Goal: Task Accomplishment & Management: Use online tool/utility

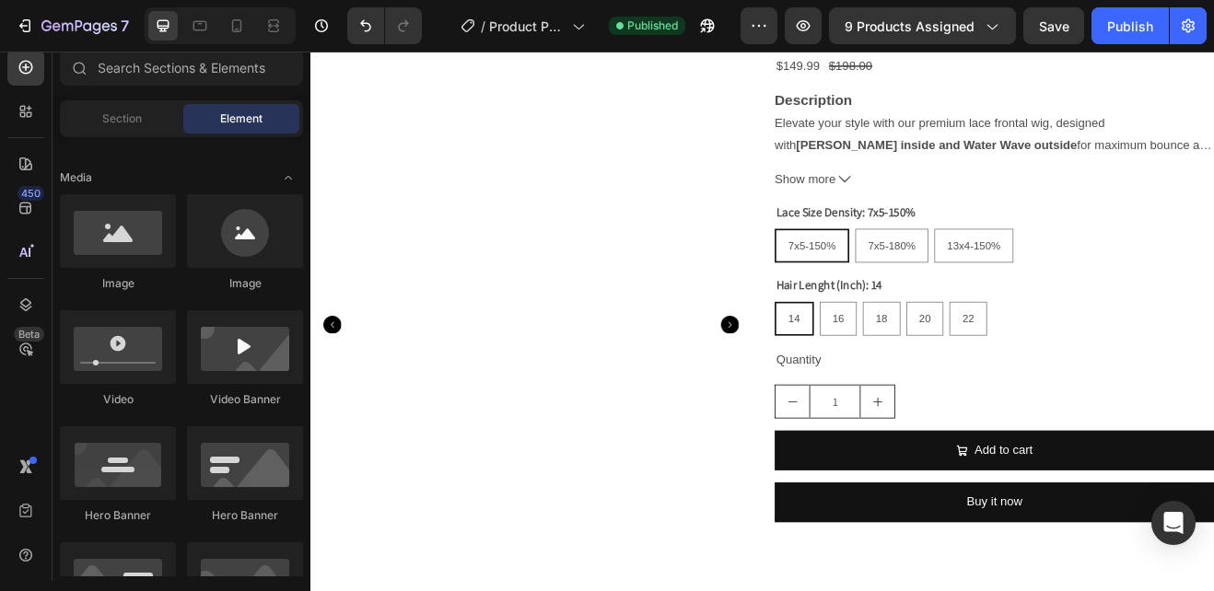
scroll to position [315, 0]
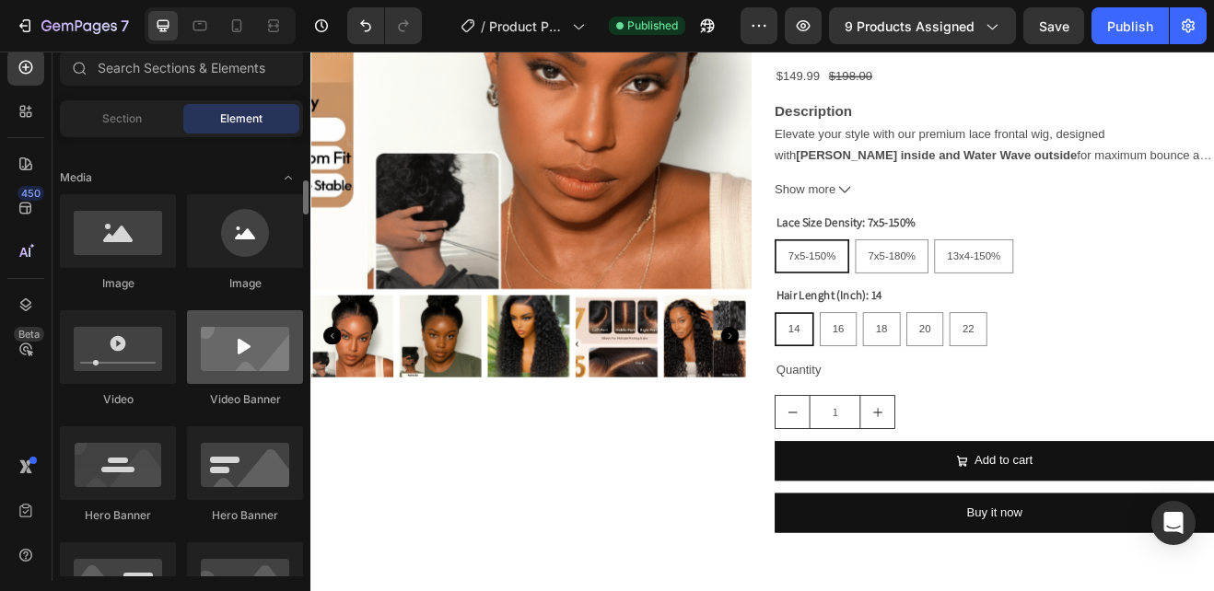
click at [244, 348] on div at bounding box center [245, 347] width 116 height 74
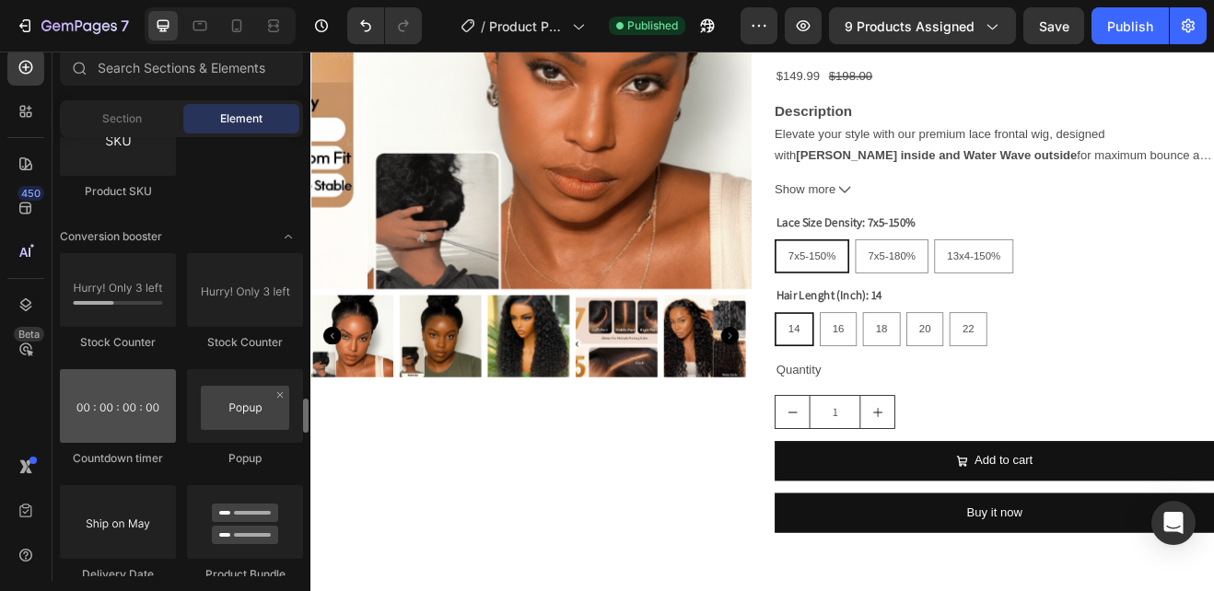
scroll to position [3675, 0]
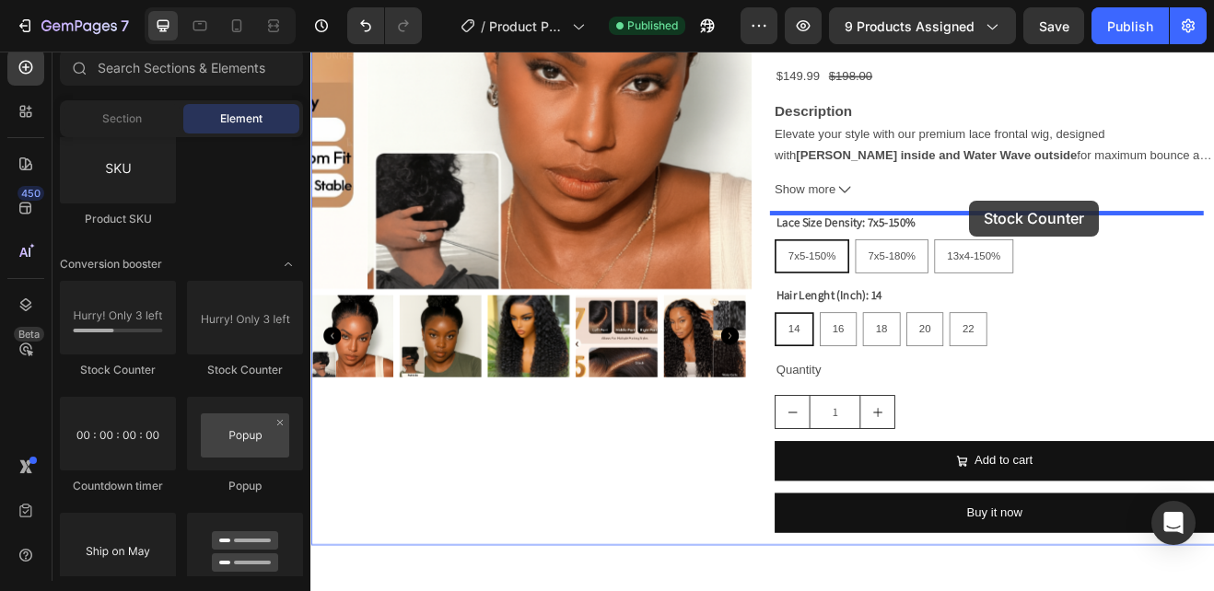
drag, startPoint x: 424, startPoint y: 372, endPoint x: 1116, endPoint y: 234, distance: 706.3
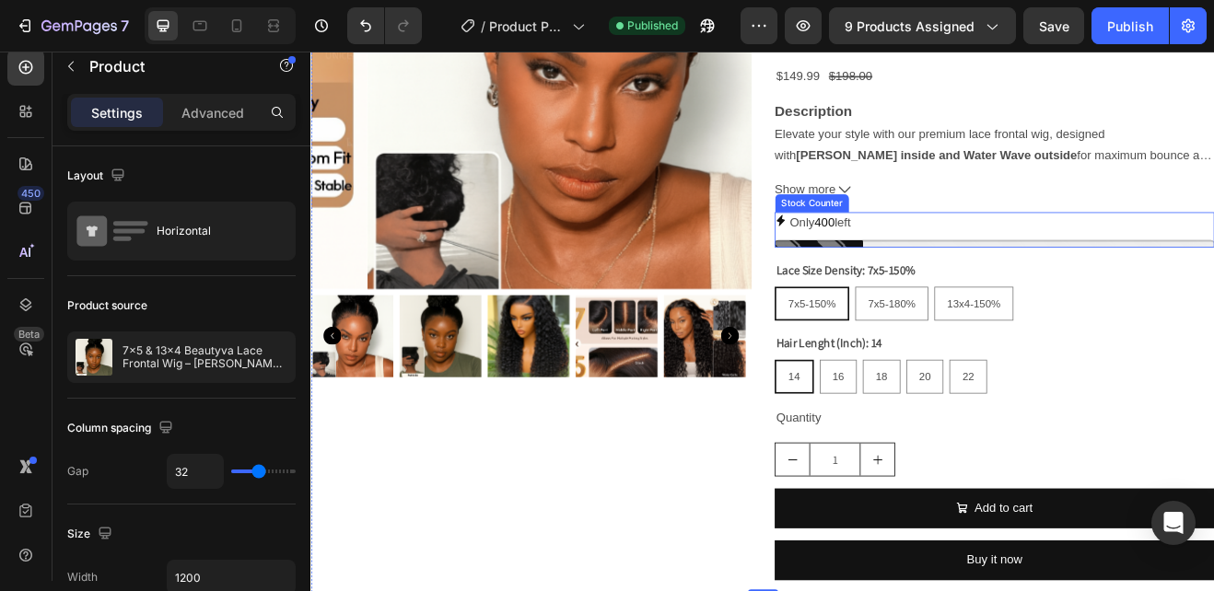
click at [979, 262] on div "Only 400 left" at bounding box center [1147, 261] width 538 height 27
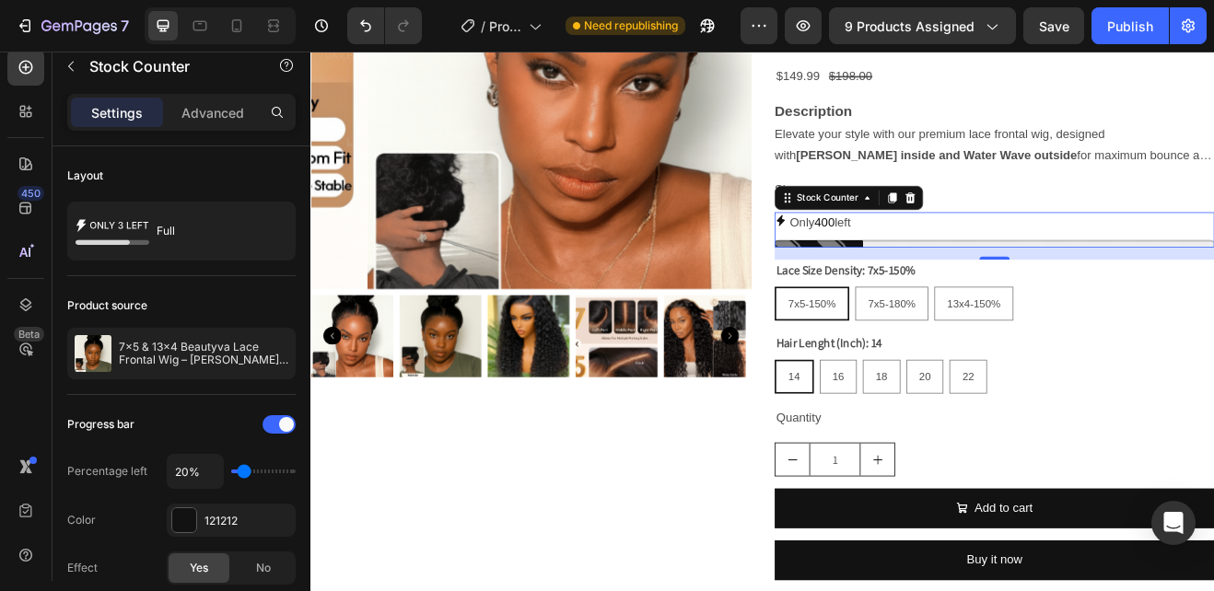
click at [880, 256] on icon at bounding box center [885, 258] width 15 height 15
click at [969, 260] on p "Only 400 left" at bounding box center [933, 261] width 75 height 27
click at [181, 512] on div at bounding box center [184, 520] width 24 height 24
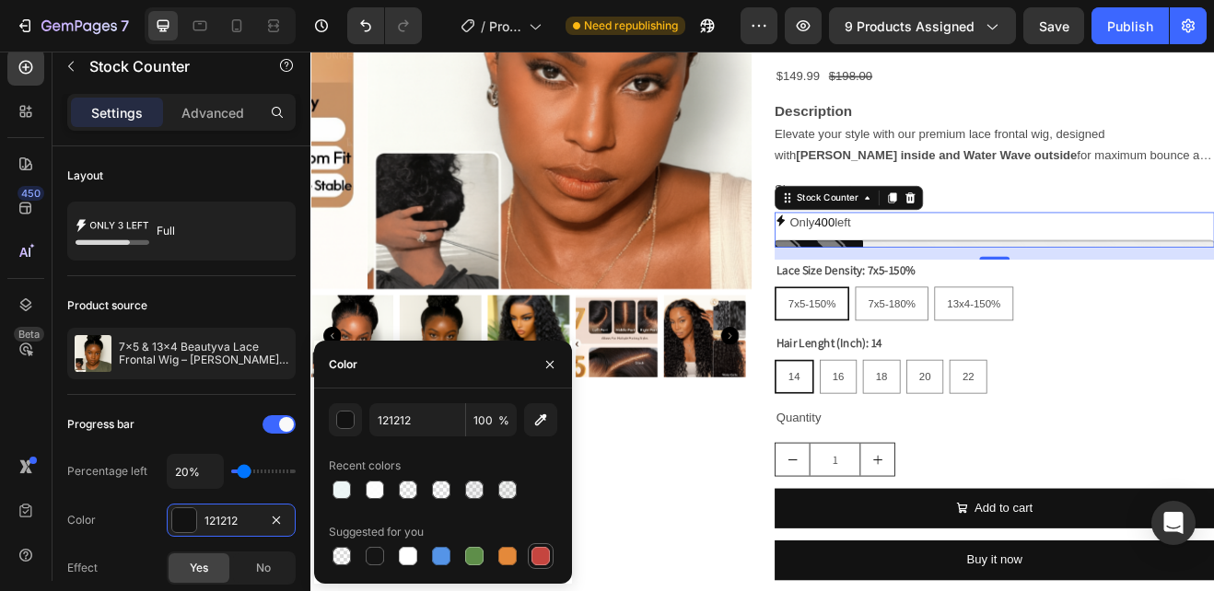
click at [543, 549] on div at bounding box center [540, 556] width 18 height 18
click at [344, 424] on div "button" at bounding box center [346, 421] width 18 height 18
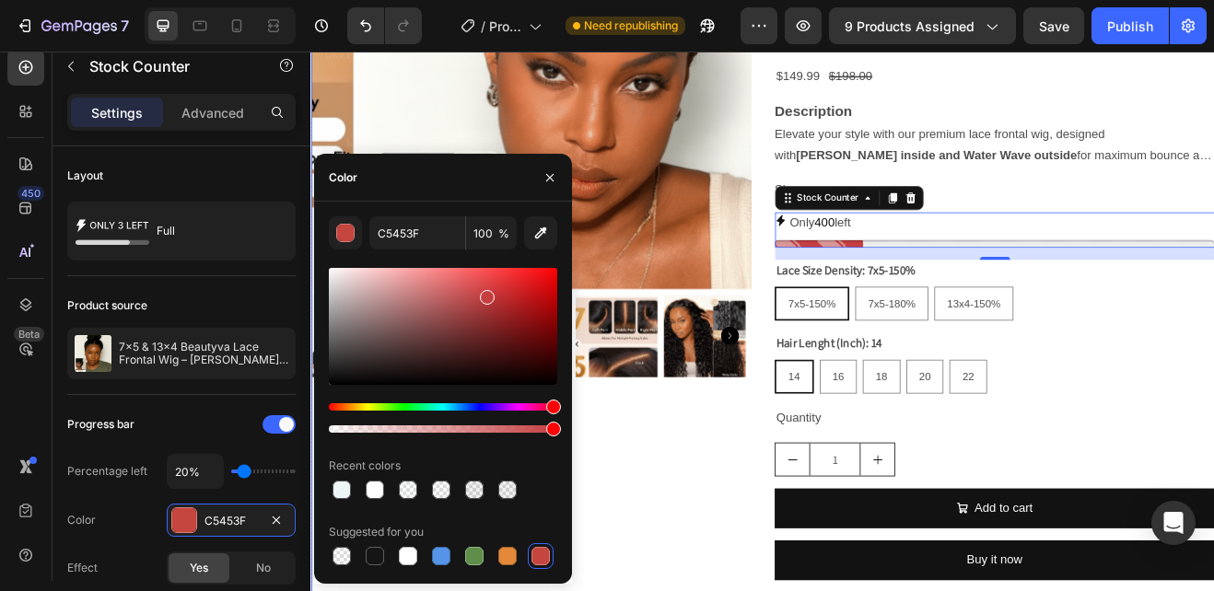
drag, startPoint x: 647, startPoint y: 454, endPoint x: 635, endPoint y: 467, distance: 17.6
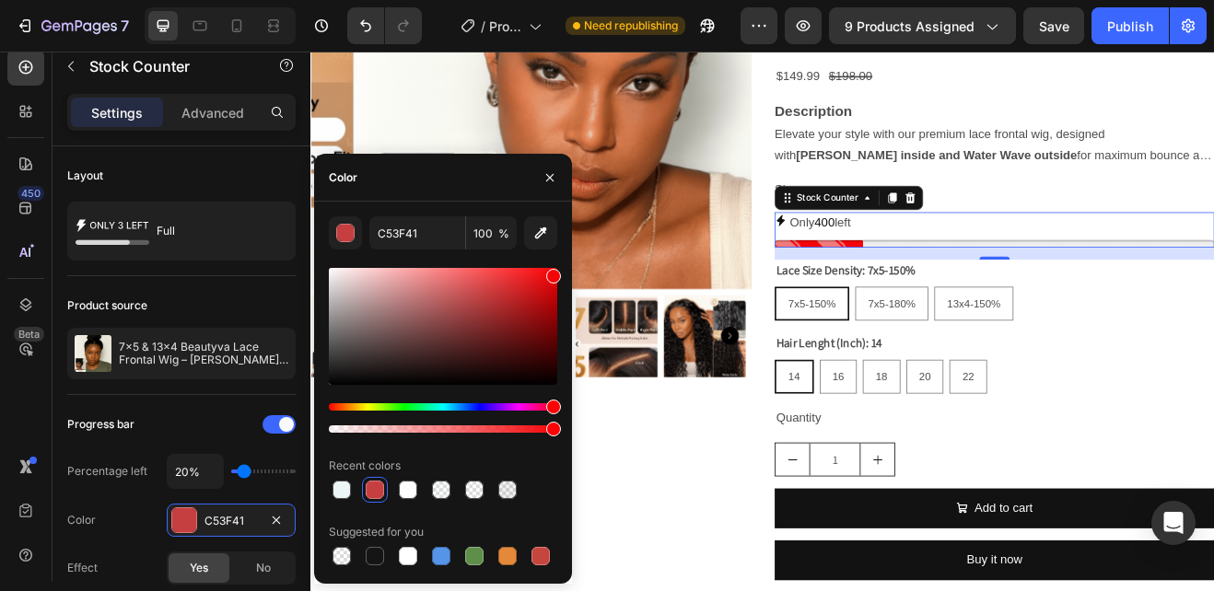
drag, startPoint x: 487, startPoint y: 299, endPoint x: 556, endPoint y: 272, distance: 74.4
click at [556, 272] on div at bounding box center [553, 276] width 15 height 15
type input "F40206"
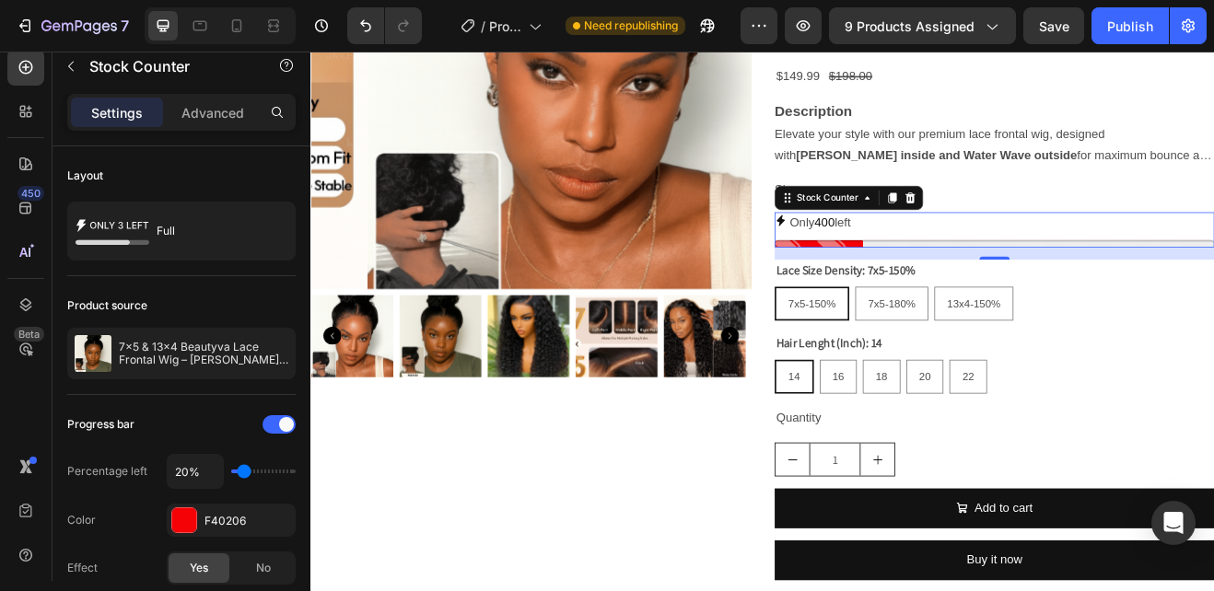
click at [942, 255] on span "400" at bounding box center [939, 260] width 25 height 16
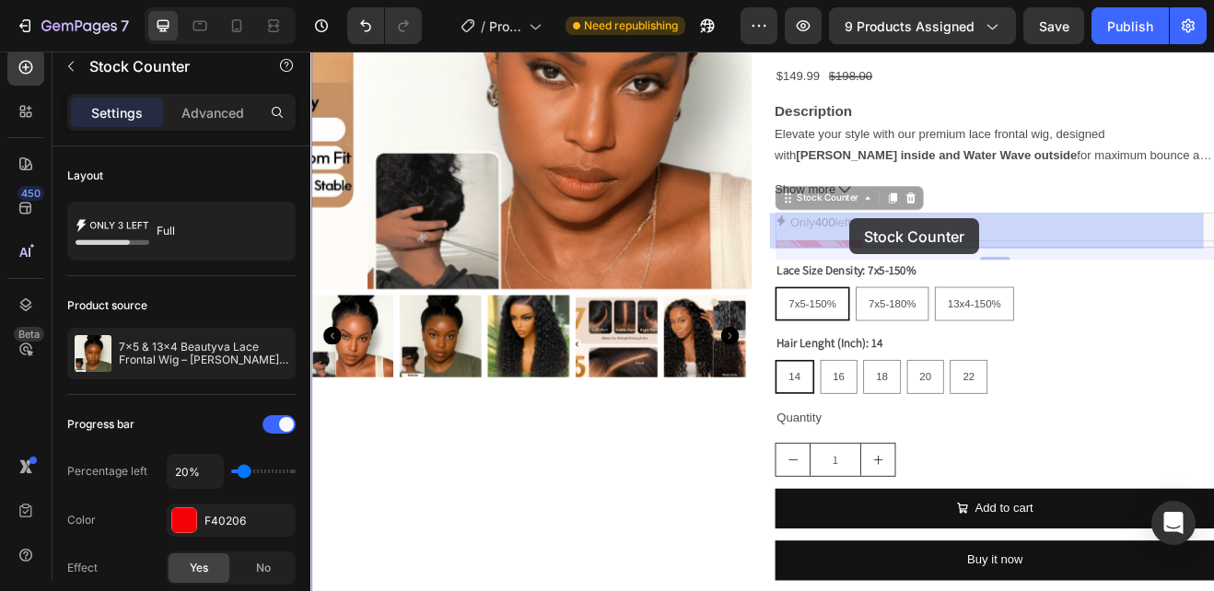
drag, startPoint x: 942, startPoint y: 255, endPoint x: 977, endPoint y: 256, distance: 35.0
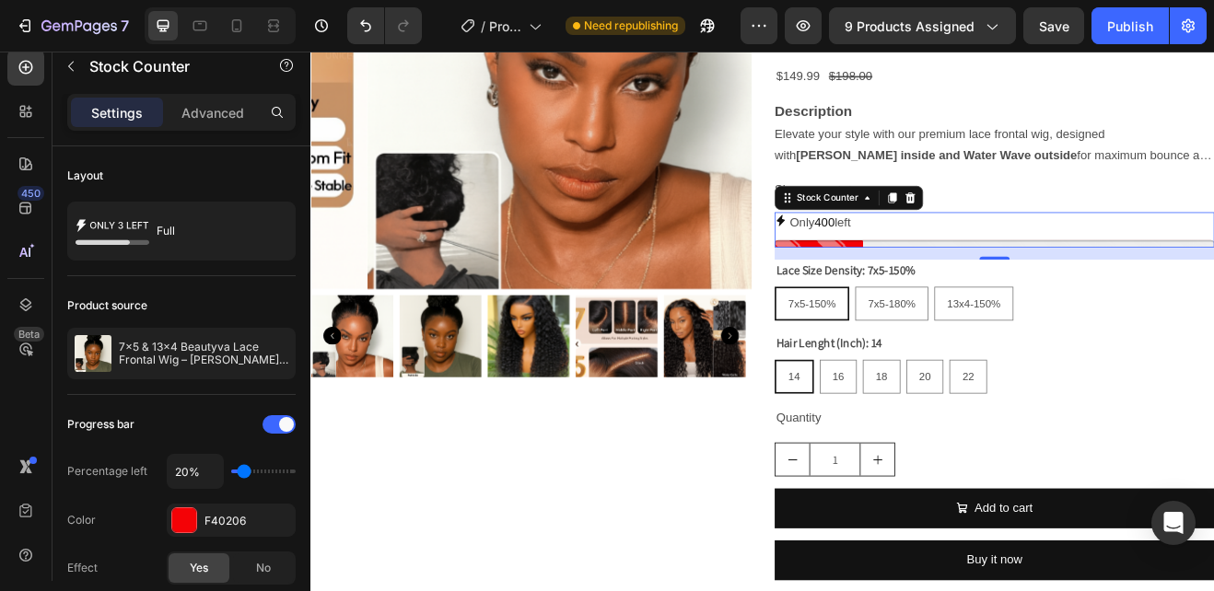
click at [977, 256] on div "Only 400 left" at bounding box center [1147, 261] width 538 height 27
click at [963, 257] on p "Only 400 left" at bounding box center [933, 261] width 75 height 27
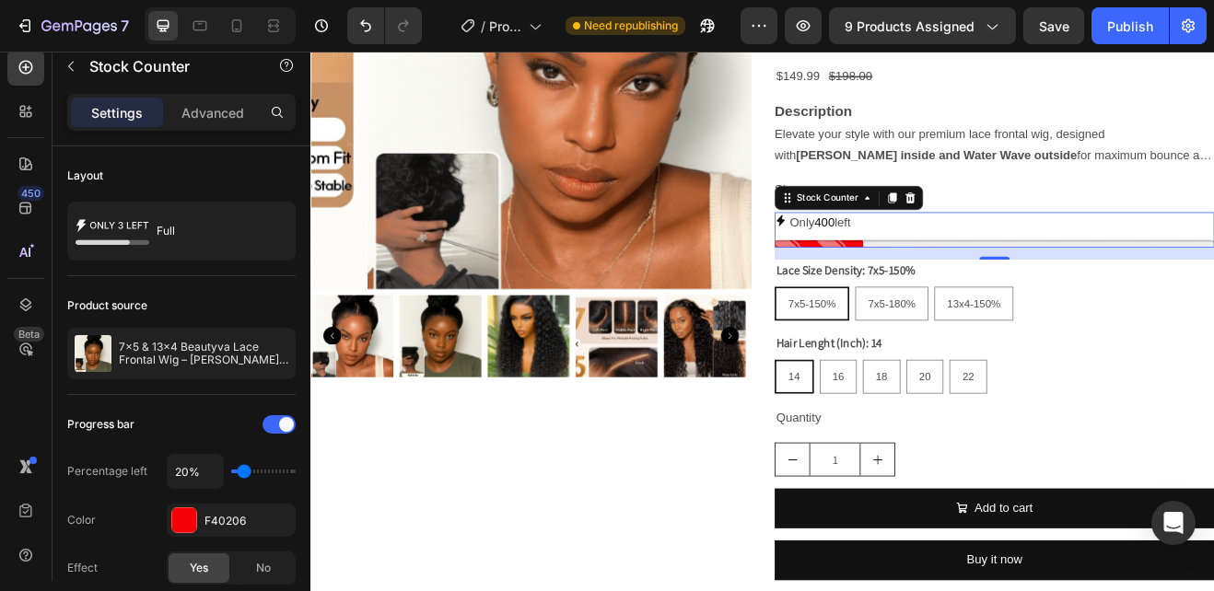
click at [963, 257] on p "Only 400 left" at bounding box center [933, 261] width 75 height 27
click at [933, 259] on span "400" at bounding box center [939, 260] width 25 height 16
click at [896, 254] on p "Only 400 left" at bounding box center [933, 261] width 75 height 27
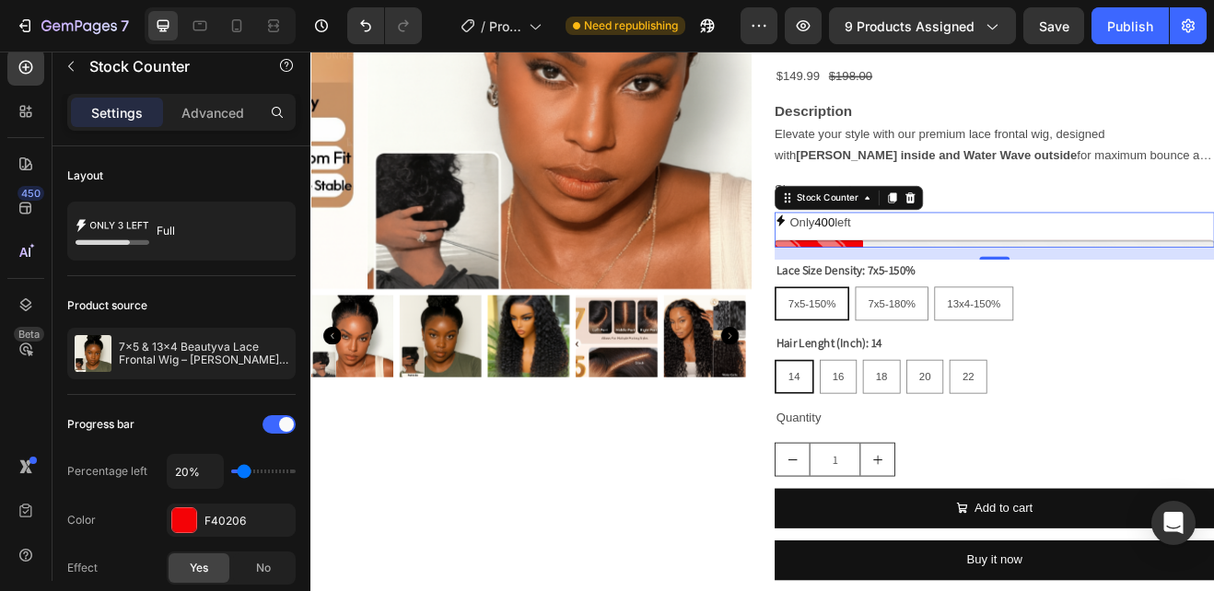
click at [896, 254] on p "Only 400 left" at bounding box center [933, 261] width 75 height 27
click at [968, 255] on p "Only 400 left" at bounding box center [933, 261] width 75 height 27
click at [1055, 261] on div "Only 400 left" at bounding box center [1147, 261] width 538 height 27
click at [980, 257] on div "Only 400 left" at bounding box center [1147, 261] width 538 height 27
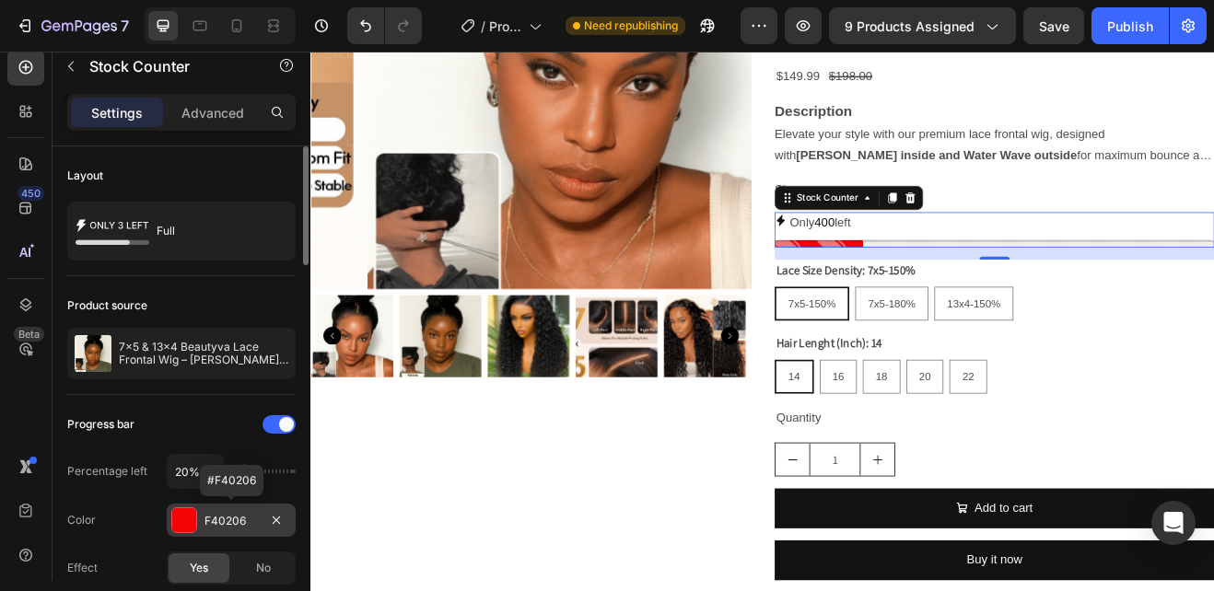
click at [181, 525] on div at bounding box center [184, 520] width 24 height 24
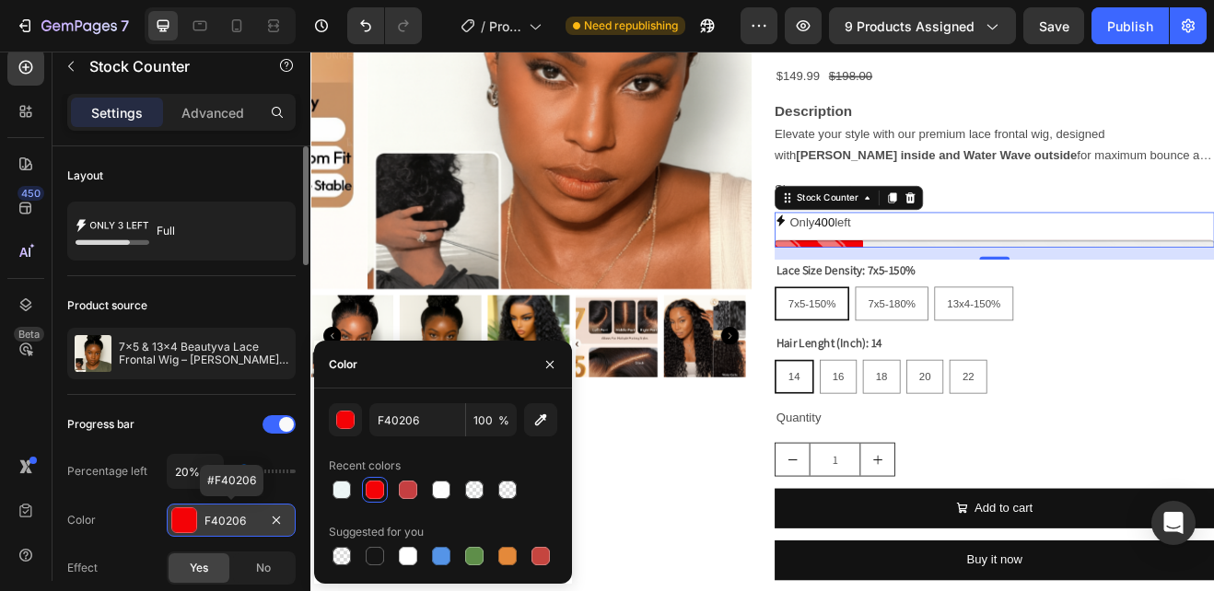
click at [181, 525] on div at bounding box center [184, 520] width 24 height 24
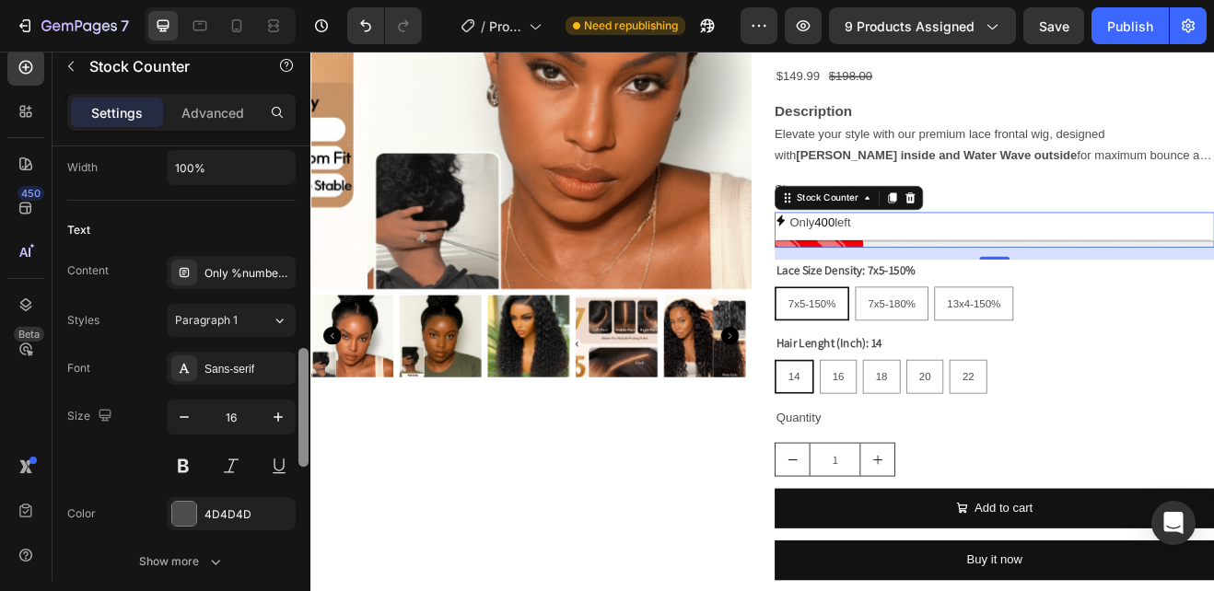
scroll to position [810, 0]
drag, startPoint x: 304, startPoint y: 239, endPoint x: 296, endPoint y: 437, distance: 198.2
click at [296, 437] on div "Layout Full Product source 7x5 & 13x4 Beautyva Lace Frontal Wig – [PERSON_NAME]…" at bounding box center [181, 389] width 258 height 487
click at [184, 506] on div at bounding box center [184, 510] width 24 height 24
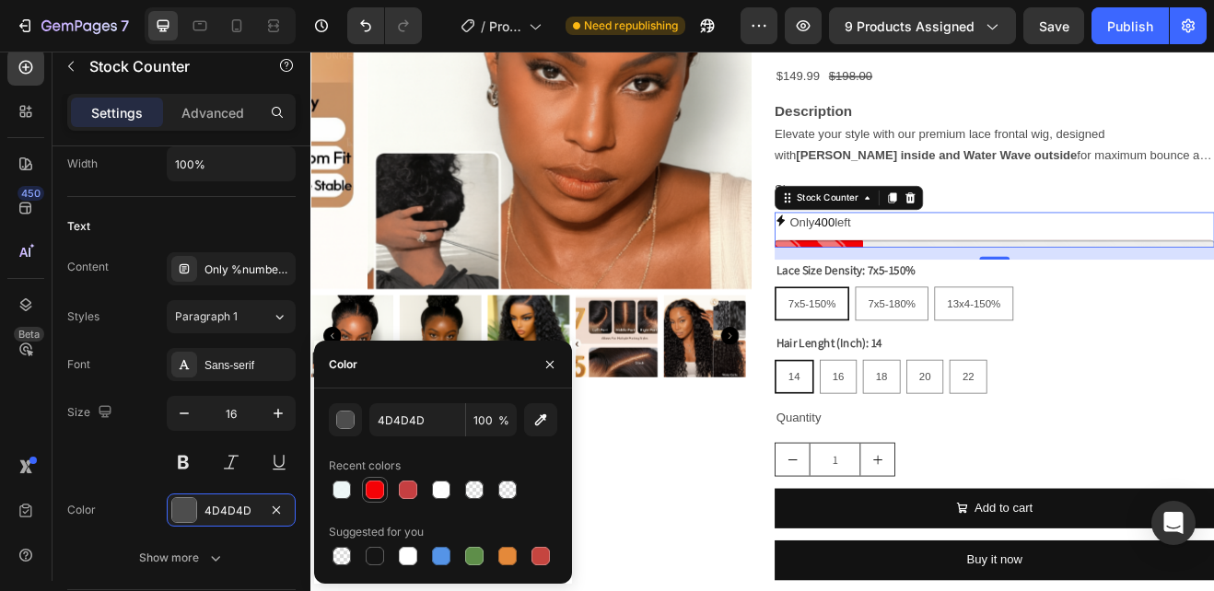
click at [370, 487] on div at bounding box center [375, 490] width 18 height 18
type input "F40206"
click at [370, 487] on div at bounding box center [375, 490] width 18 height 18
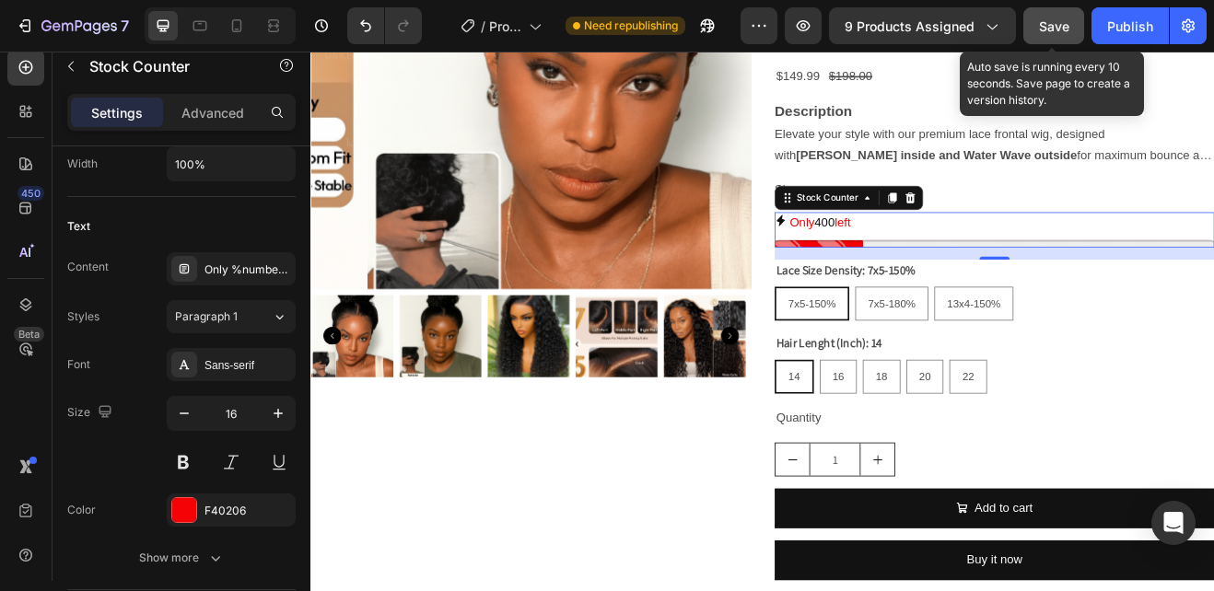
click at [1064, 20] on span "Save" at bounding box center [1054, 26] width 30 height 16
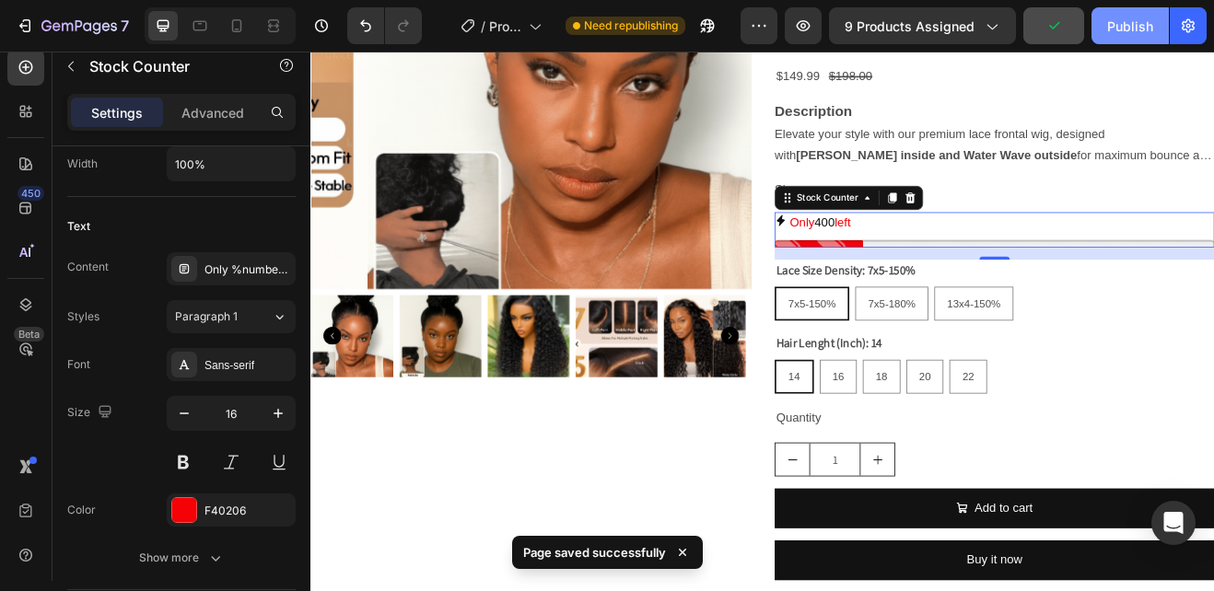
click at [1112, 25] on div "Publish" at bounding box center [1130, 26] width 46 height 19
